Goal: Information Seeking & Learning: Find specific page/section

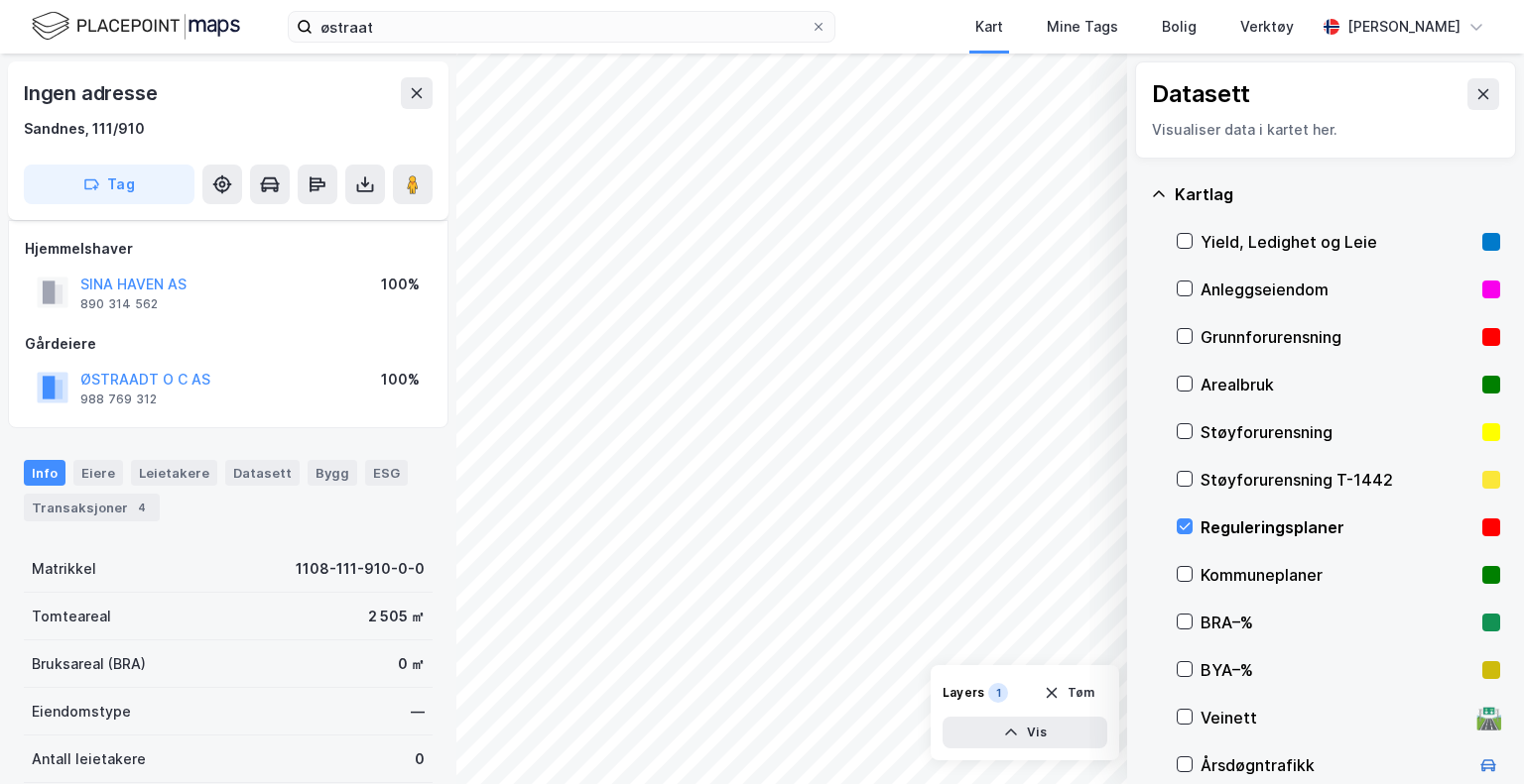
scroll to position [54, 0]
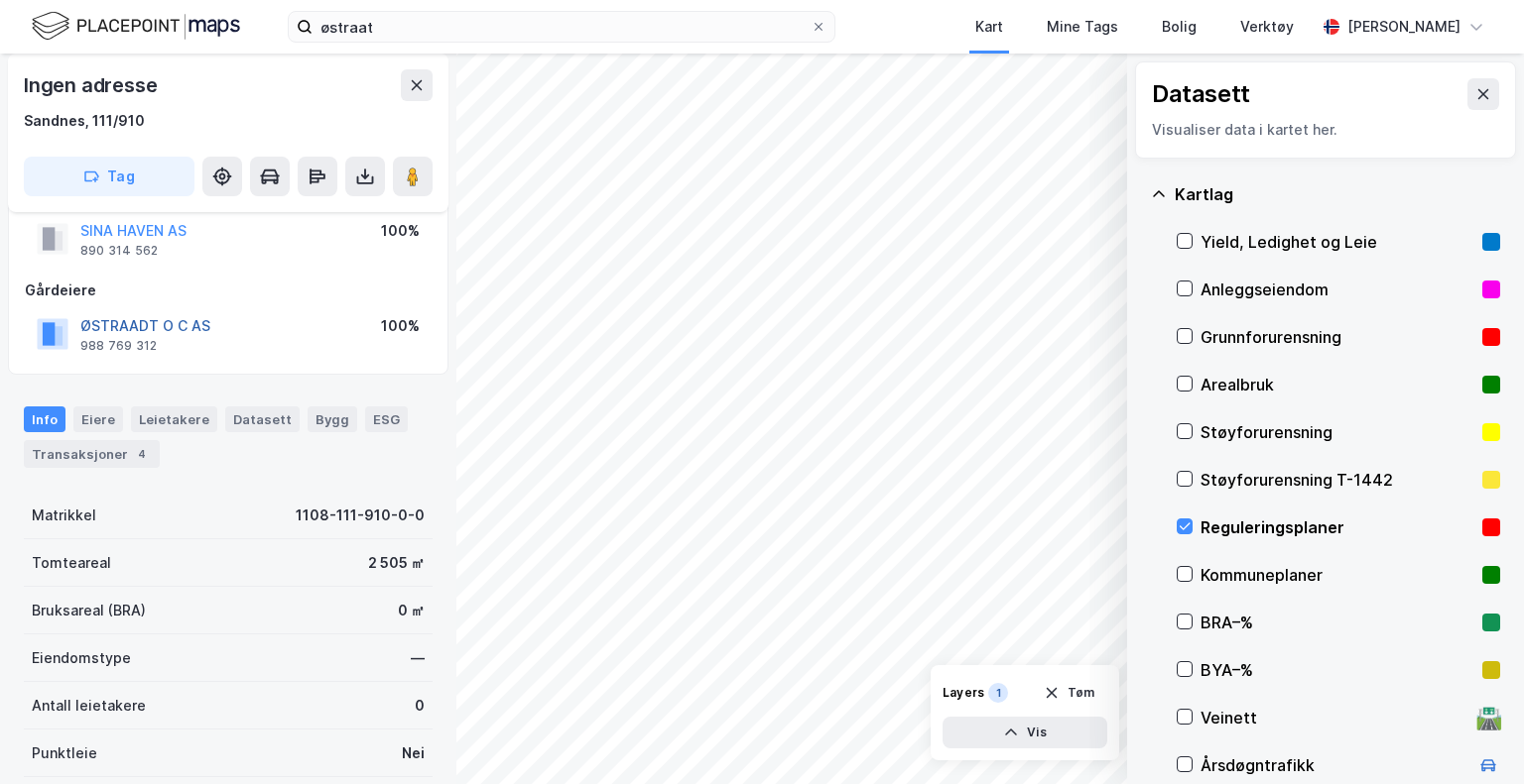
click at [0, 0] on button "ØSTRAADT O C AS" at bounding box center [0, 0] width 0 height 0
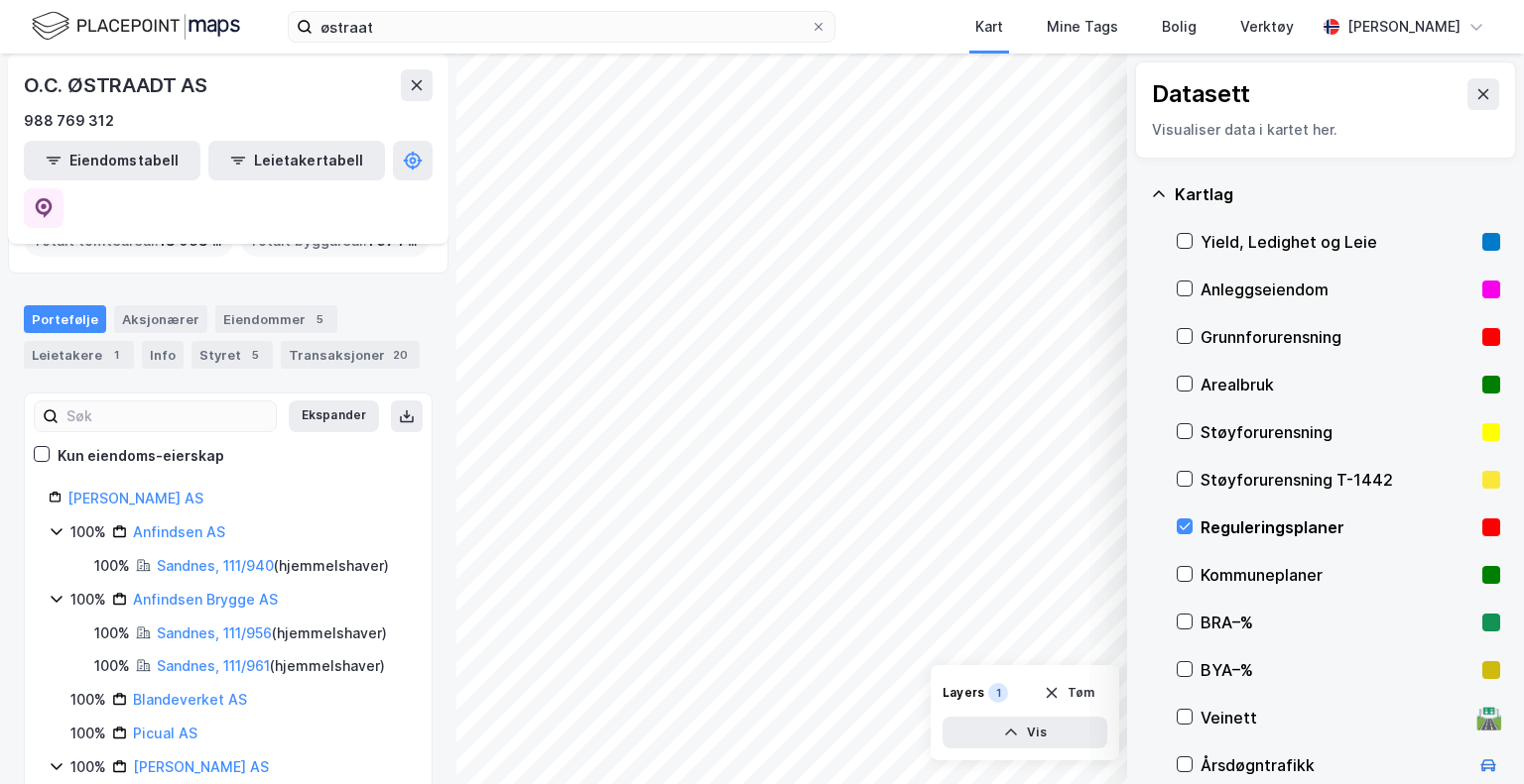
scroll to position [145, 0]
click at [123, 492] on link "[PERSON_NAME] AS" at bounding box center [136, 500] width 136 height 17
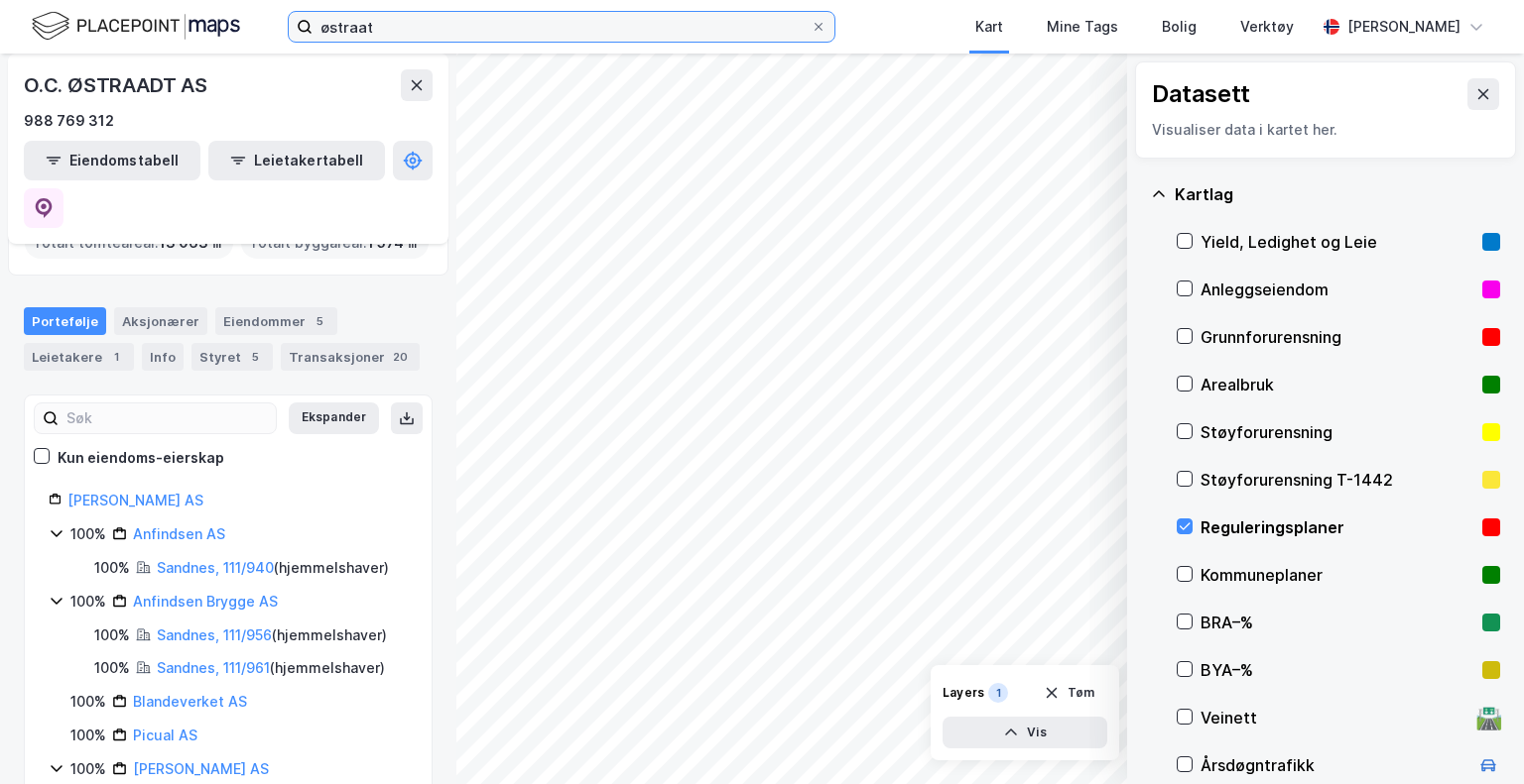
click at [415, 27] on input "østraat" at bounding box center [562, 27] width 498 height 30
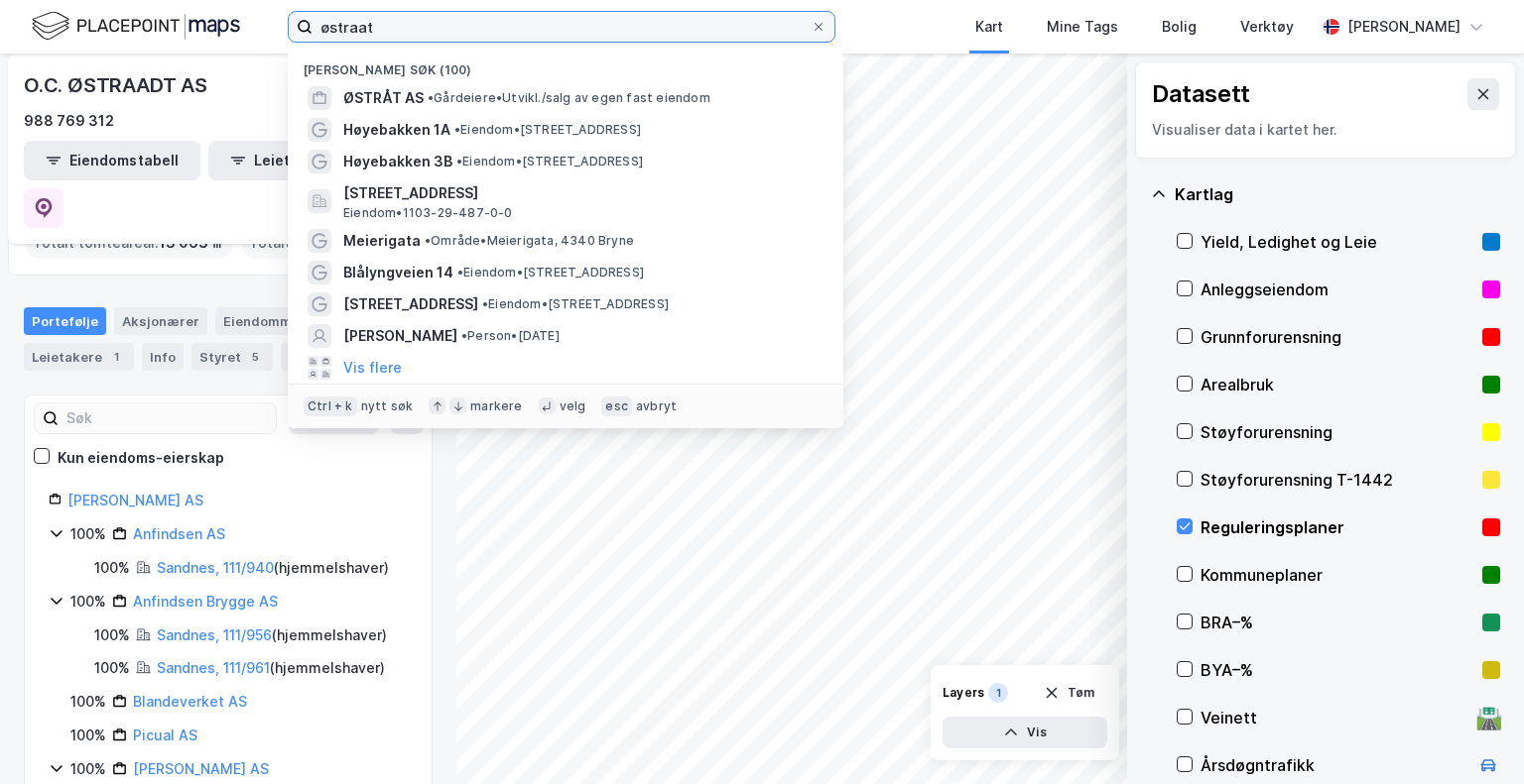
click at [415, 27] on input "østraat" at bounding box center [562, 27] width 498 height 30
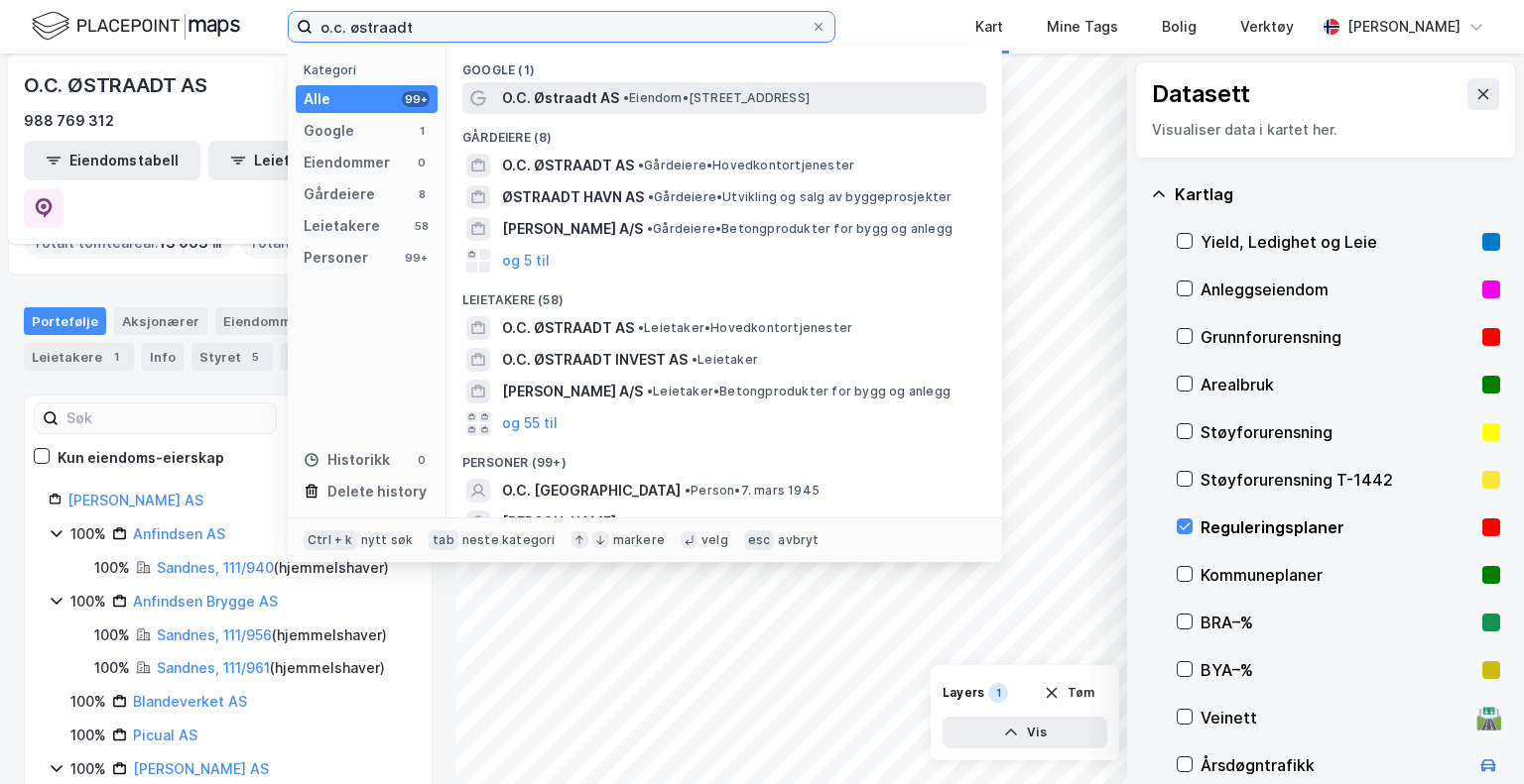
type input "o.c. østraadt"
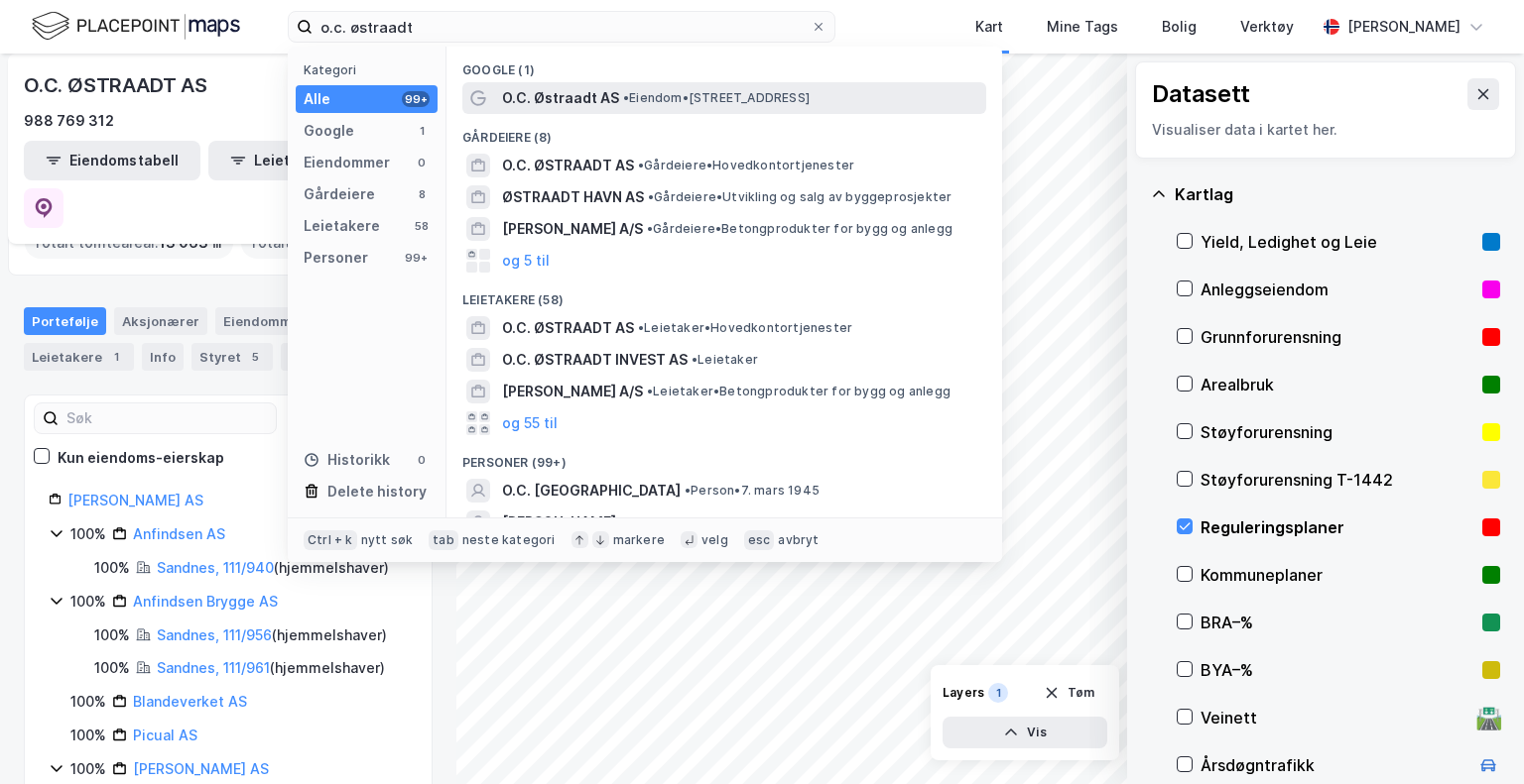
click at [638, 105] on span "• Eiendom • [STREET_ADDRESS]" at bounding box center [717, 98] width 187 height 16
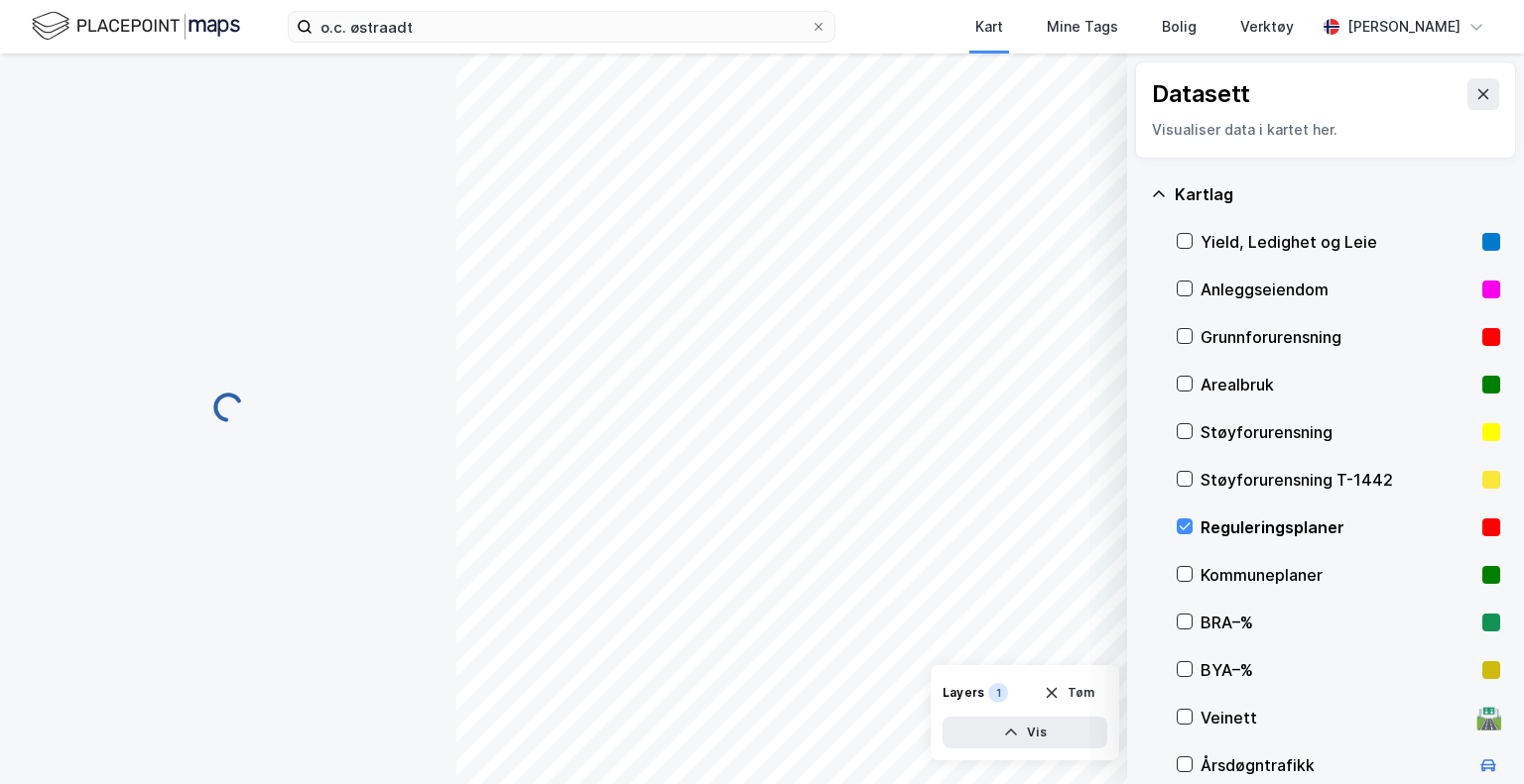
scroll to position [54, 0]
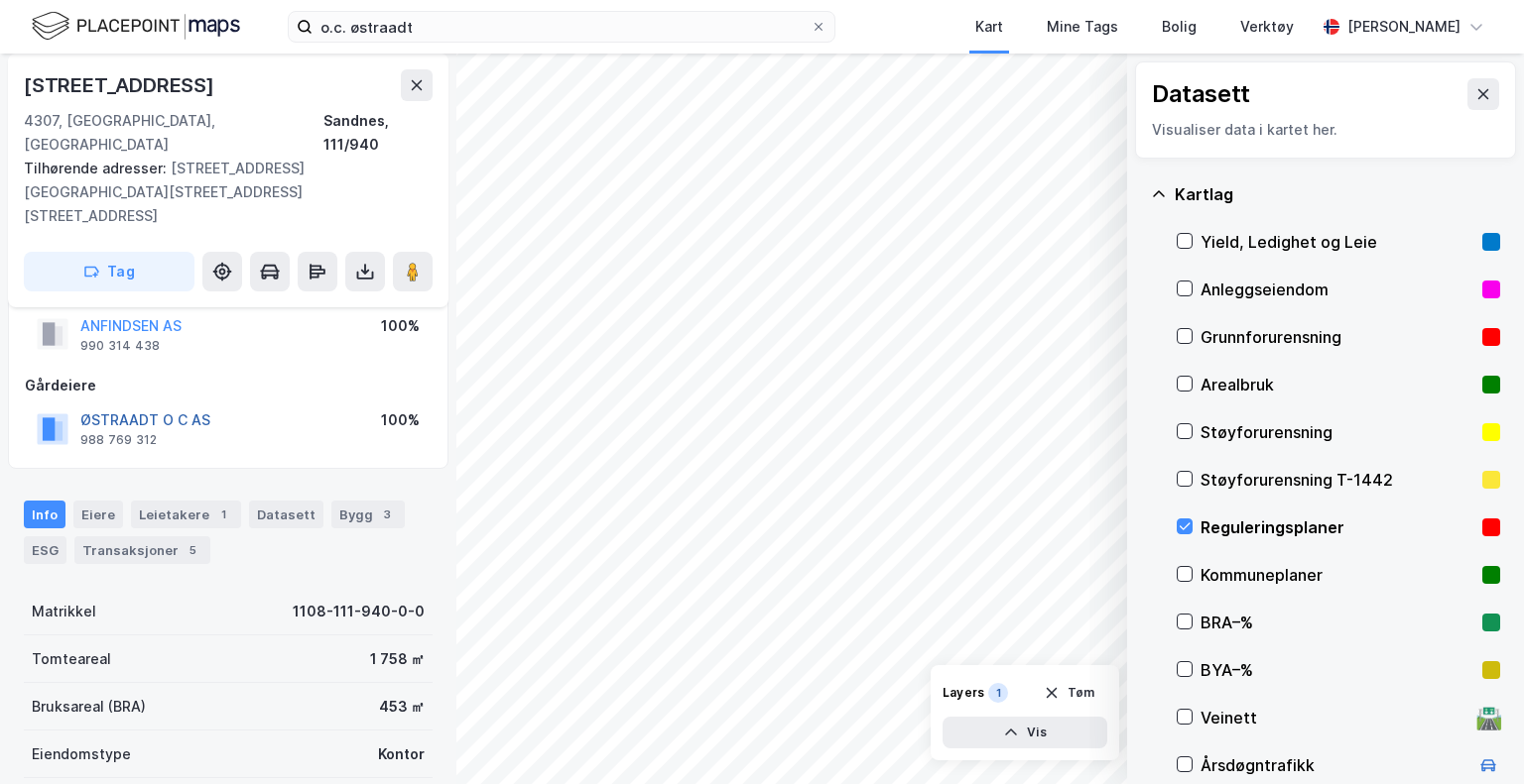
click at [0, 0] on button "ØSTRAADT O C AS" at bounding box center [0, 0] width 0 height 0
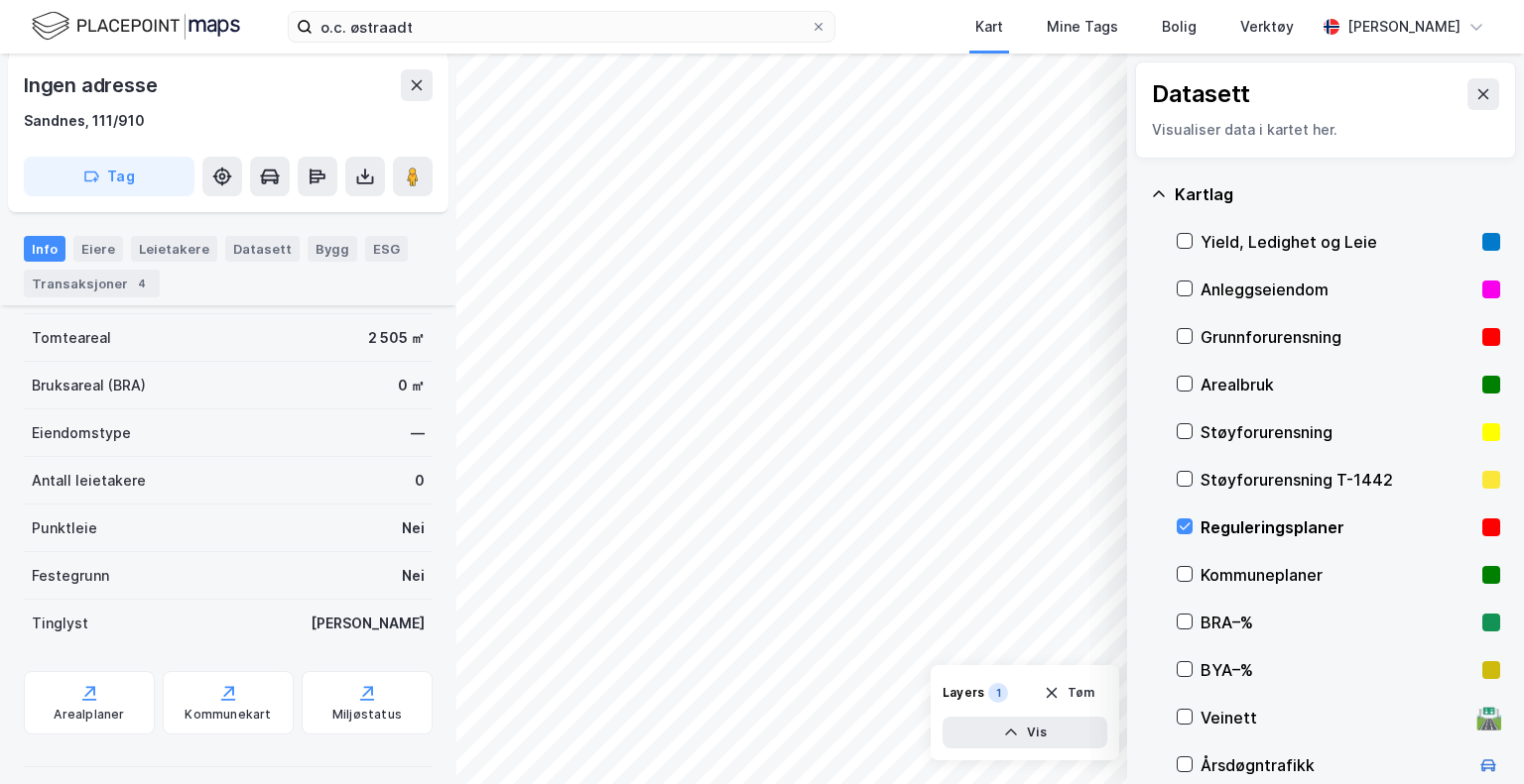
scroll to position [355, 0]
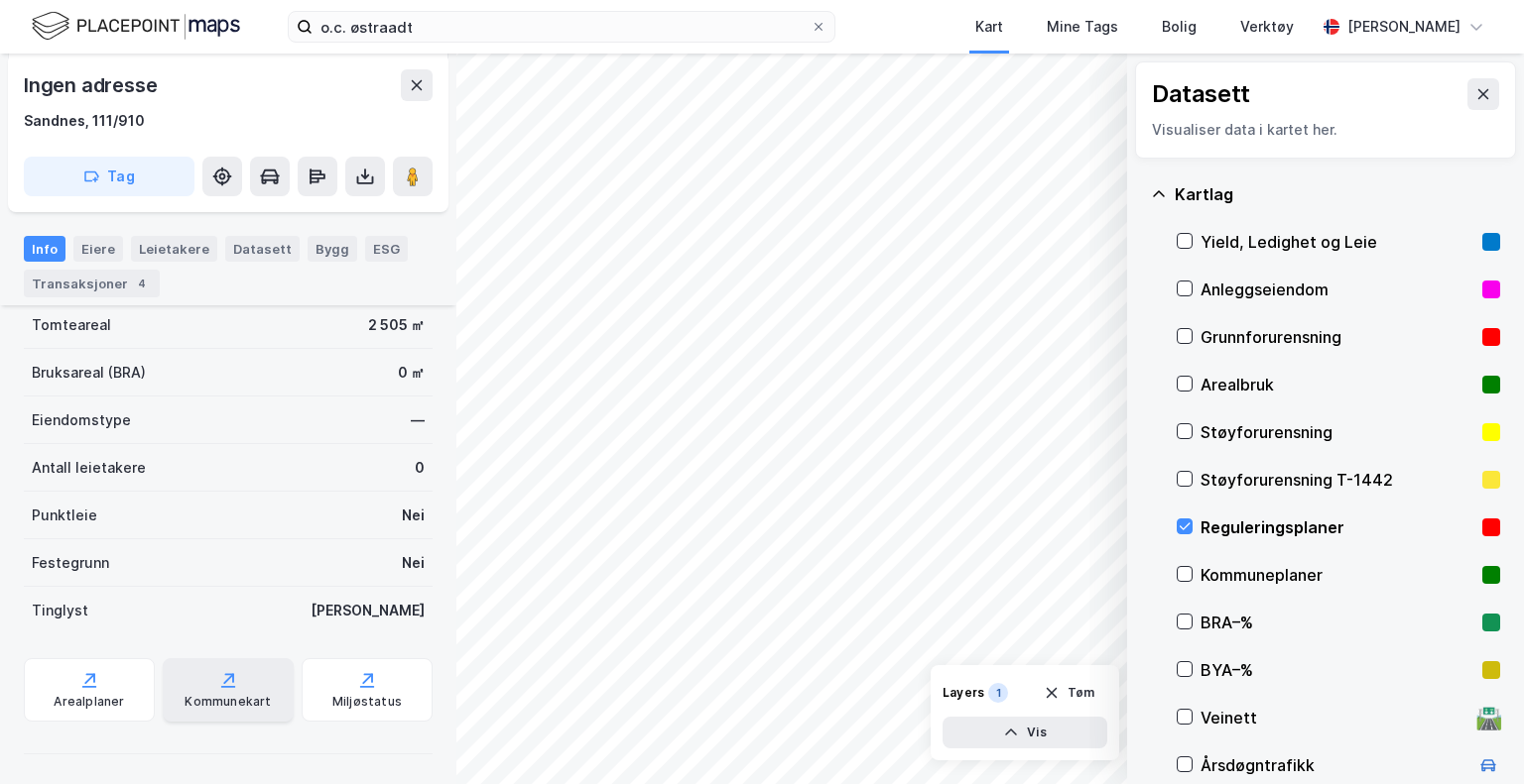
click at [200, 671] on div "Kommunekart" at bounding box center [228, 690] width 131 height 64
click at [1476, 92] on icon at bounding box center [1484, 94] width 16 height 16
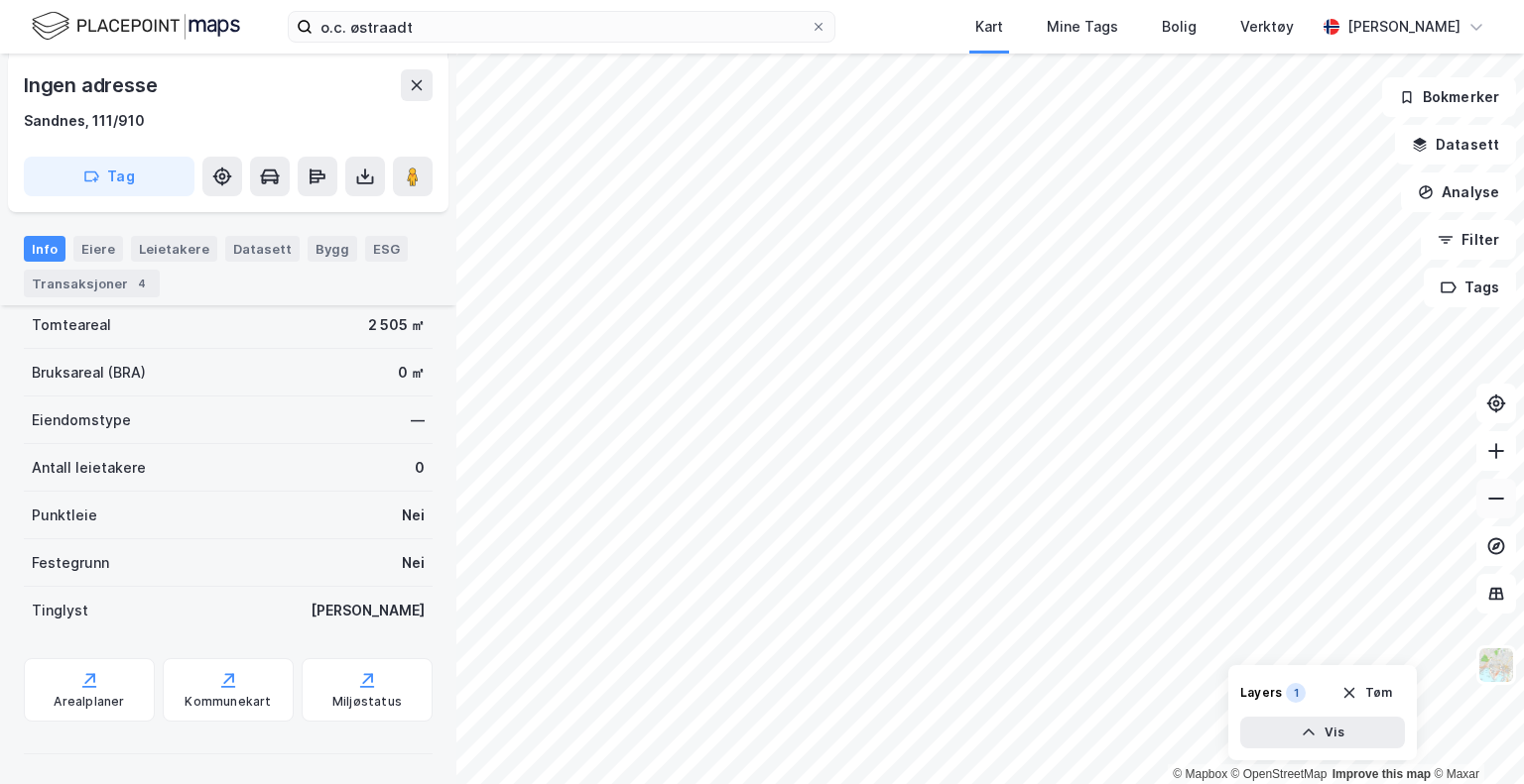
click at [1489, 504] on icon at bounding box center [1497, 499] width 20 height 20
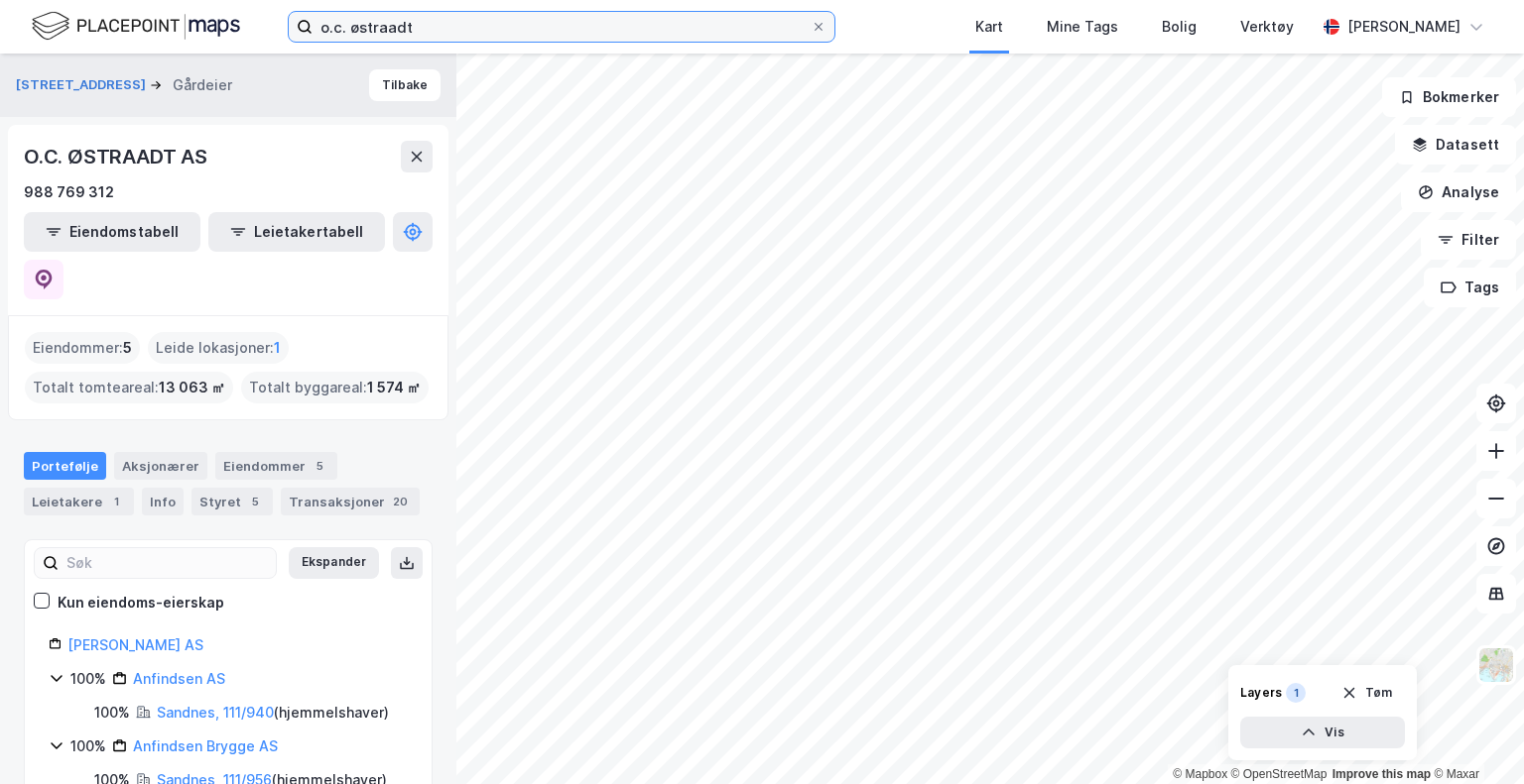
click at [563, 28] on input "o.c. østraadt" at bounding box center [562, 27] width 498 height 30
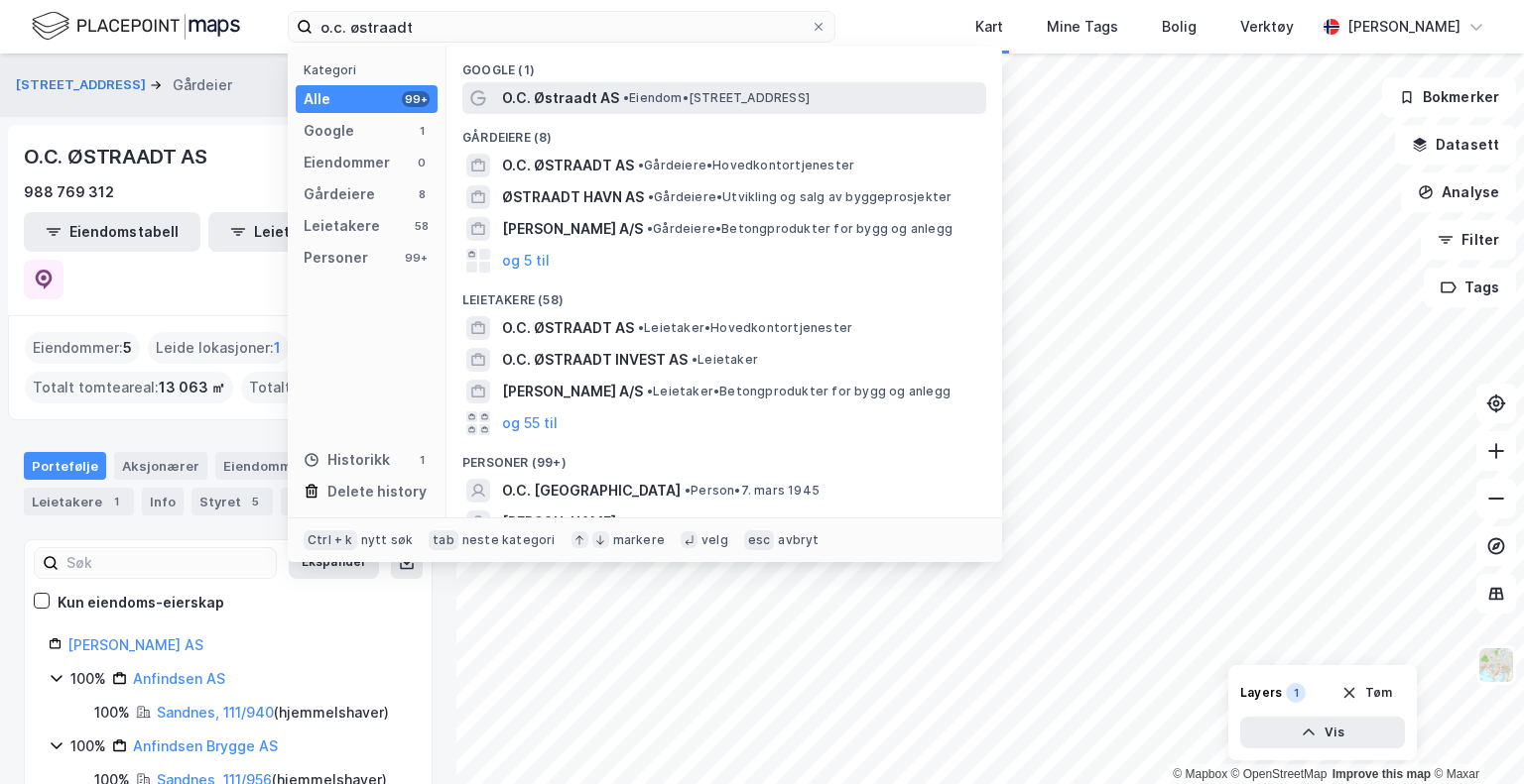
click at [602, 98] on span "O.C. Østraadt AS" at bounding box center [560, 98] width 117 height 24
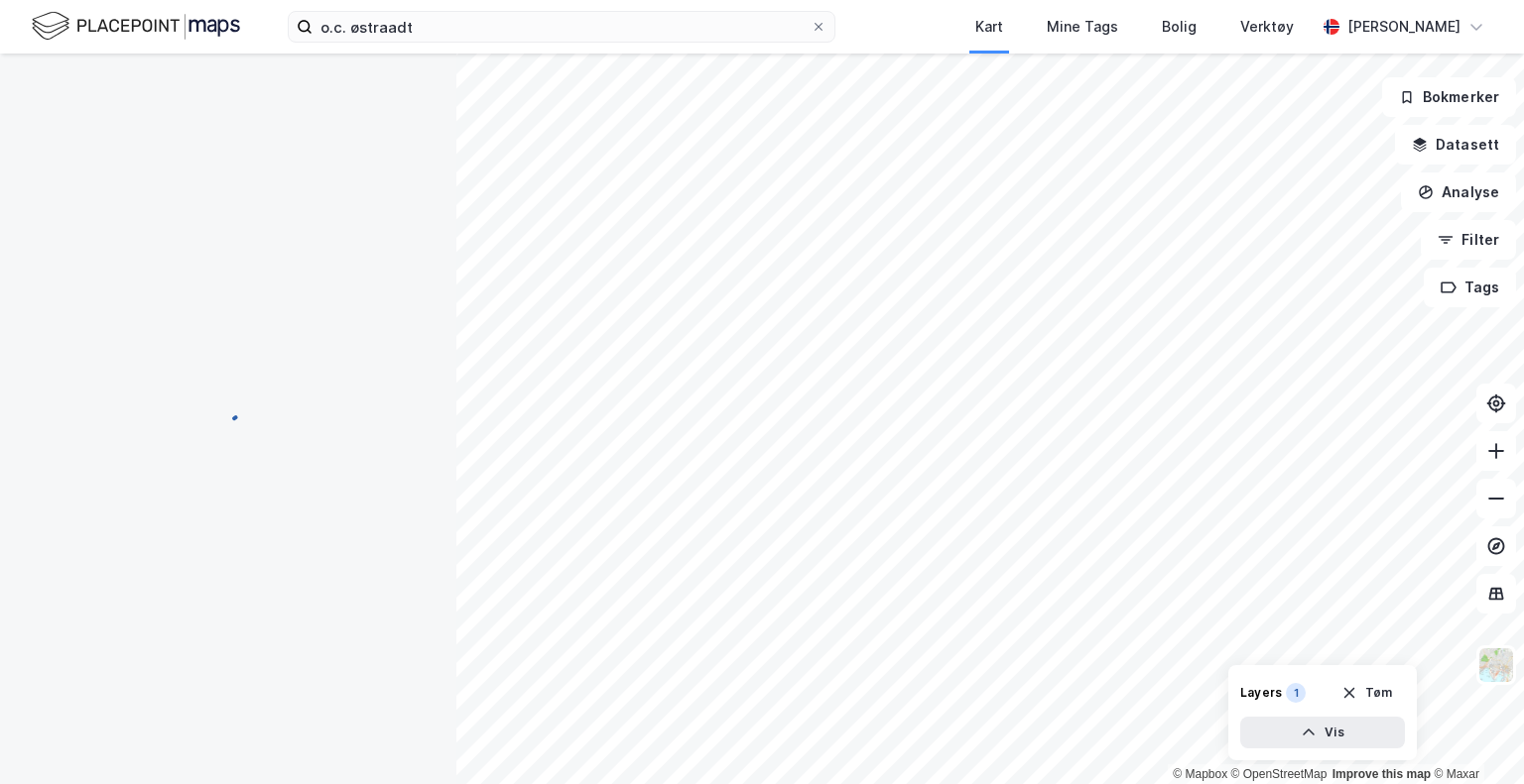
scroll to position [342, 0]
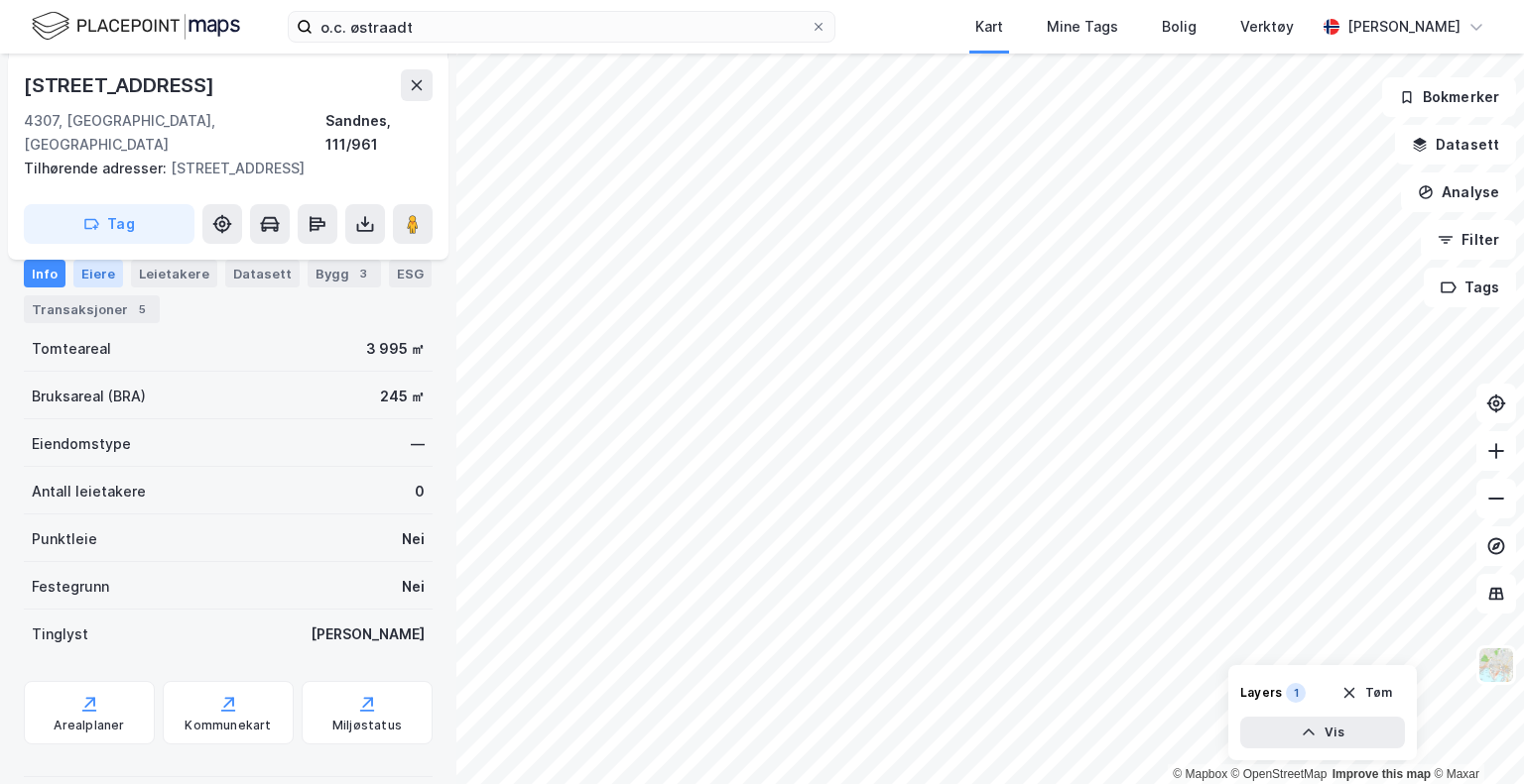
click at [87, 271] on div "Eiere" at bounding box center [98, 274] width 50 height 28
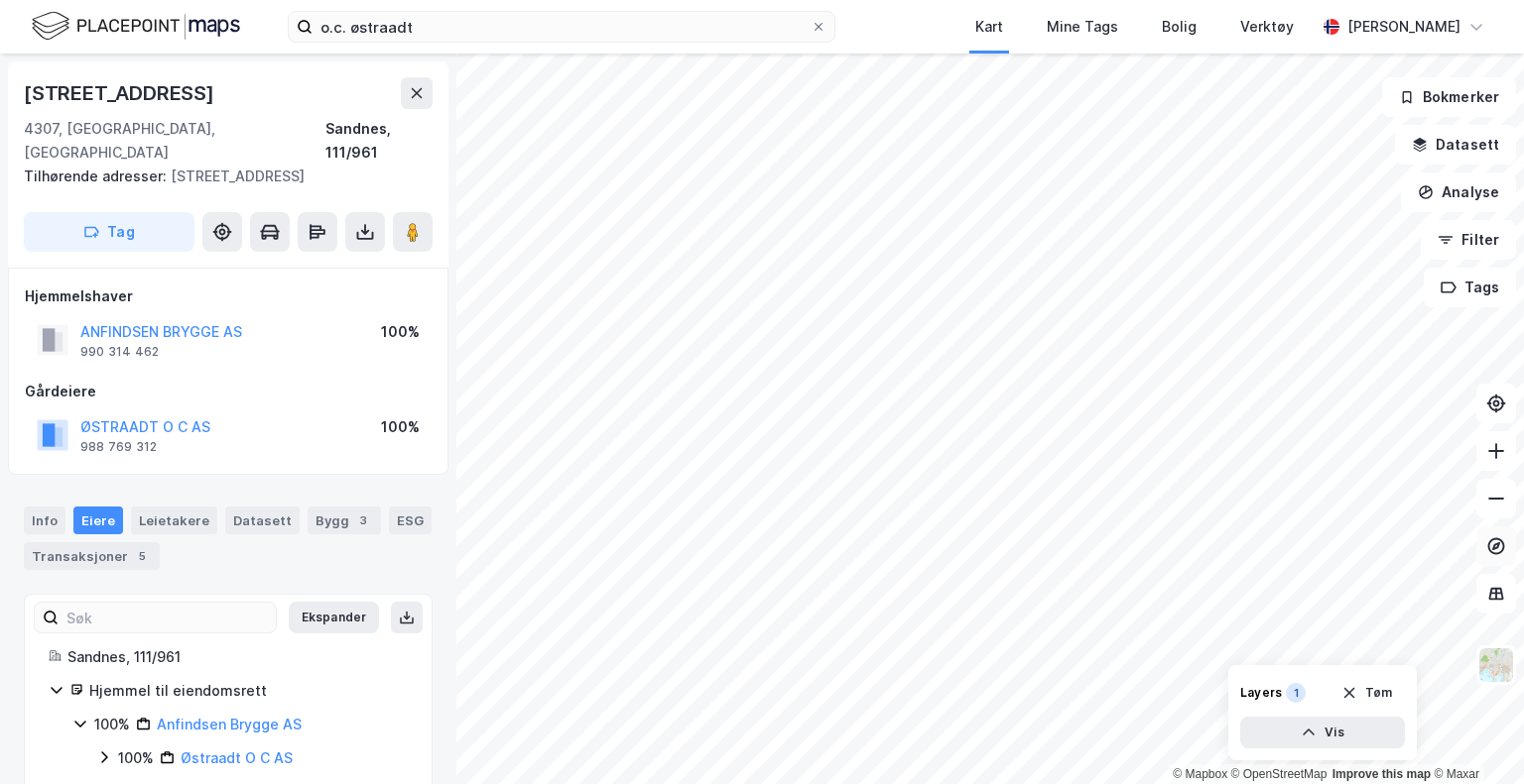
click at [1502, 561] on button at bounding box center [1497, 546] width 40 height 40
click at [1500, 547] on icon at bounding box center [1497, 546] width 20 height 20
